Goal: Download file/media

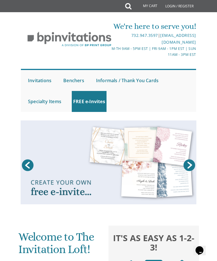
click at [97, 173] on link at bounding box center [109, 162] width 176 height 84
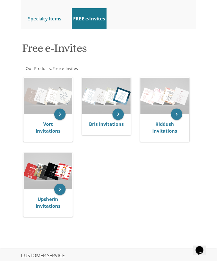
click at [58, 170] on img at bounding box center [48, 171] width 49 height 37
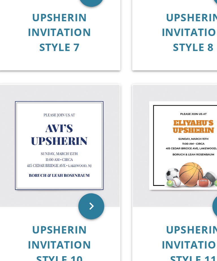
scroll to position [335, 0]
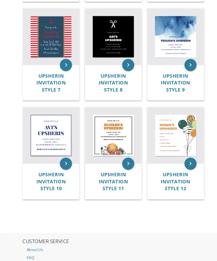
click at [56, 123] on img at bounding box center [48, 126] width 53 height 53
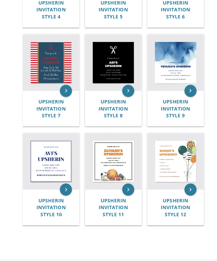
scroll to position [281, 0]
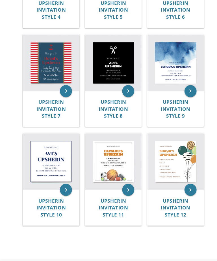
click at [119, 58] on img at bounding box center [106, 59] width 53 height 53
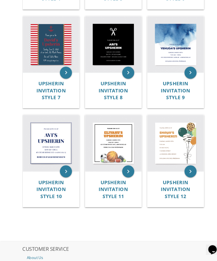
click at [55, 124] on img at bounding box center [48, 150] width 53 height 53
click at [54, 131] on img at bounding box center [48, 150] width 53 height 53
click at [49, 184] on span "Upsherin Invitation Style 10" at bounding box center [48, 193] width 28 height 19
click at [50, 126] on img at bounding box center [48, 150] width 53 height 53
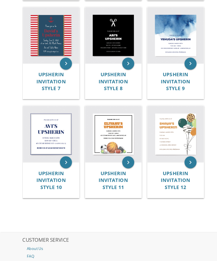
click at [53, 166] on span "Upsherin Invitation Style 10" at bounding box center [48, 168] width 28 height 19
click at [63, 151] on icon "keyboard_arrow_right" at bounding box center [61, 152] width 11 height 11
click at [55, 128] on img at bounding box center [48, 125] width 53 height 53
click at [59, 131] on img at bounding box center [48, 125] width 53 height 53
click at [58, 132] on img at bounding box center [48, 125] width 53 height 53
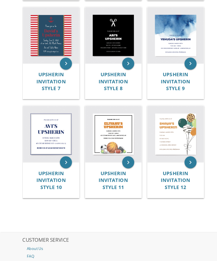
click at [59, 129] on img at bounding box center [48, 125] width 53 height 53
click at [50, 132] on img at bounding box center [48, 125] width 53 height 53
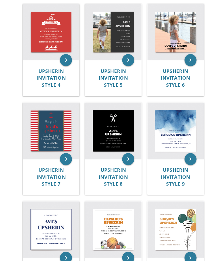
click at [112, 122] on img at bounding box center [106, 122] width 53 height 53
click at [106, 120] on img at bounding box center [106, 122] width 53 height 53
click at [108, 156] on span "Upsherin Invitation Style 8" at bounding box center [107, 165] width 28 height 19
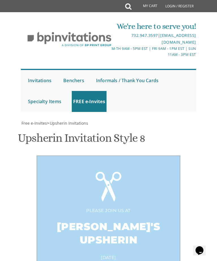
click at [111, 155] on div "Please join us at [PERSON_NAME]'s Upsherin [DATE] 1:00 pm • at our home [STREET…" at bounding box center [109, 233] width 144 height 157
click at [113, 155] on div "Please join us at [PERSON_NAME]'s Upsherin [DATE] 1:00 pm • at our home [STREET…" at bounding box center [109, 233] width 144 height 157
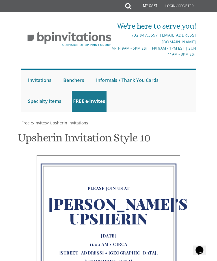
scroll to position [139, 0]
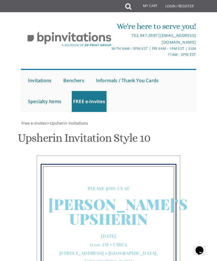
click at [170, 155] on div "Please join us at Avi's Upsherin Sunday, March 15th 11:00 Am • Circa 415 Cedar …" at bounding box center [109, 231] width 144 height 153
click at [174, 155] on div "Please join us at Avi's Upsherin Sunday, March 15th 11:00 Am • Circa 415 Cedar …" at bounding box center [109, 231] width 144 height 153
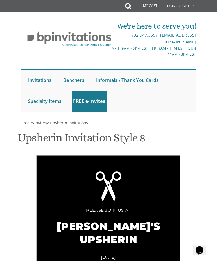
scroll to position [213, 0]
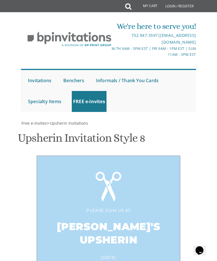
scroll to position [255, 0]
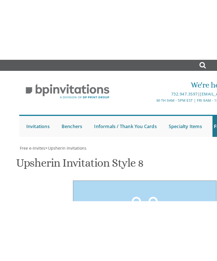
scroll to position [254, 0]
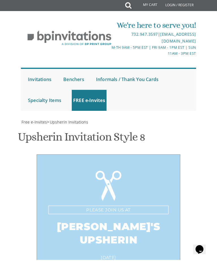
type textarea "Please join us for pekelach"
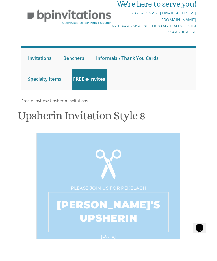
type textarea "Avrohom’s Upsherin"
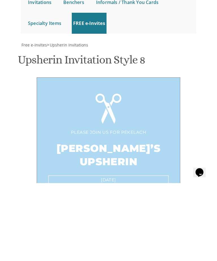
type textarea "Friday September 12 1:00pm - 3:00 at our home 116 Northfield Drive"
type textarea "A"
type textarea "Yosef Chaim and Chavie Katz"
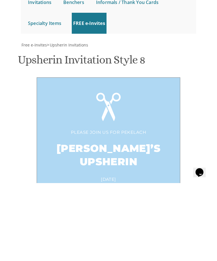
scroll to position [349, 0]
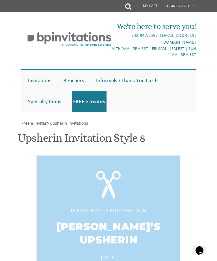
type input "ycpkatz@gmail.com"
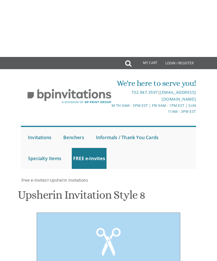
scroll to position [0, 0]
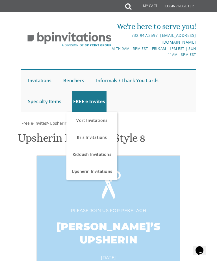
click at [100, 171] on link "Upsherin Invitations" at bounding box center [92, 171] width 51 height 17
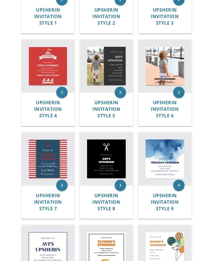
scroll to position [211, 0]
click at [111, 167] on img at bounding box center [106, 158] width 53 height 53
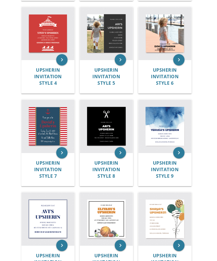
scroll to position [244, 0]
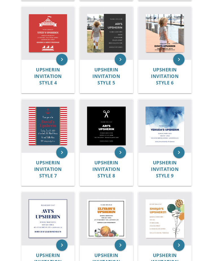
click at [110, 154] on div "Upsherin Invitation Style 8" at bounding box center [106, 168] width 53 height 33
click at [113, 170] on span "Upsherin Invitation Style 8" at bounding box center [107, 168] width 28 height 19
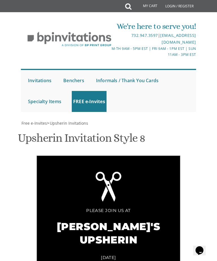
scroll to position [99, 0]
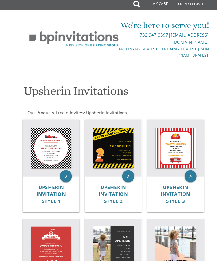
scroll to position [16, 0]
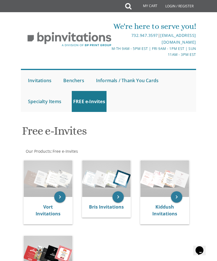
click at [52, 206] on link "Vort Invitations" at bounding box center [48, 209] width 25 height 13
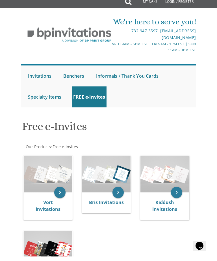
click at [56, 235] on img at bounding box center [48, 253] width 49 height 37
click at [57, 235] on img at bounding box center [48, 253] width 49 height 37
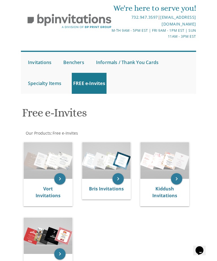
click at [56, 233] on img at bounding box center [48, 235] width 49 height 37
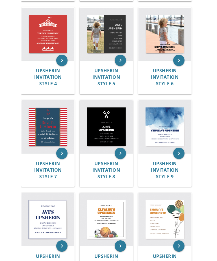
scroll to position [263, 0]
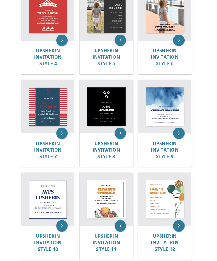
click at [108, 109] on img at bounding box center [106, 106] width 53 height 53
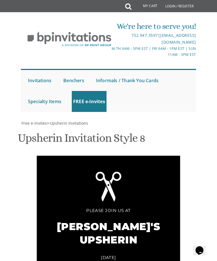
scroll to position [155, 0]
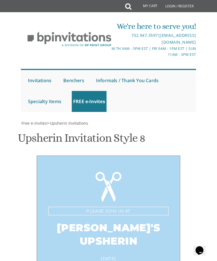
scroll to position [201, 0]
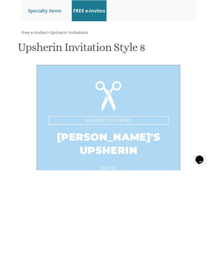
type textarea "Please join us for pekelach at"
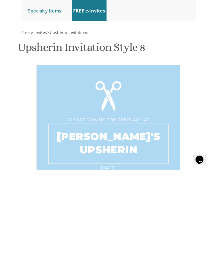
type textarea "[PERSON_NAME]’s Upsherin"
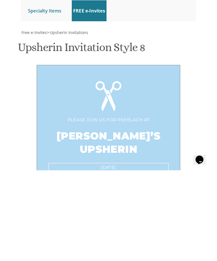
type textarea "[DATE] 1-3 pm • at our home [STREET_ADDRESS]"
type textarea "A"
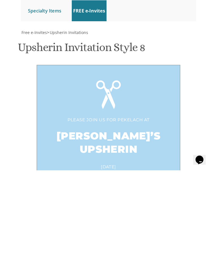
type textarea "[PERSON_NAME] and [PERSON_NAME]"
type input "[EMAIL_ADDRESS][DOMAIN_NAME]"
